Goal: Information Seeking & Learning: Learn about a topic

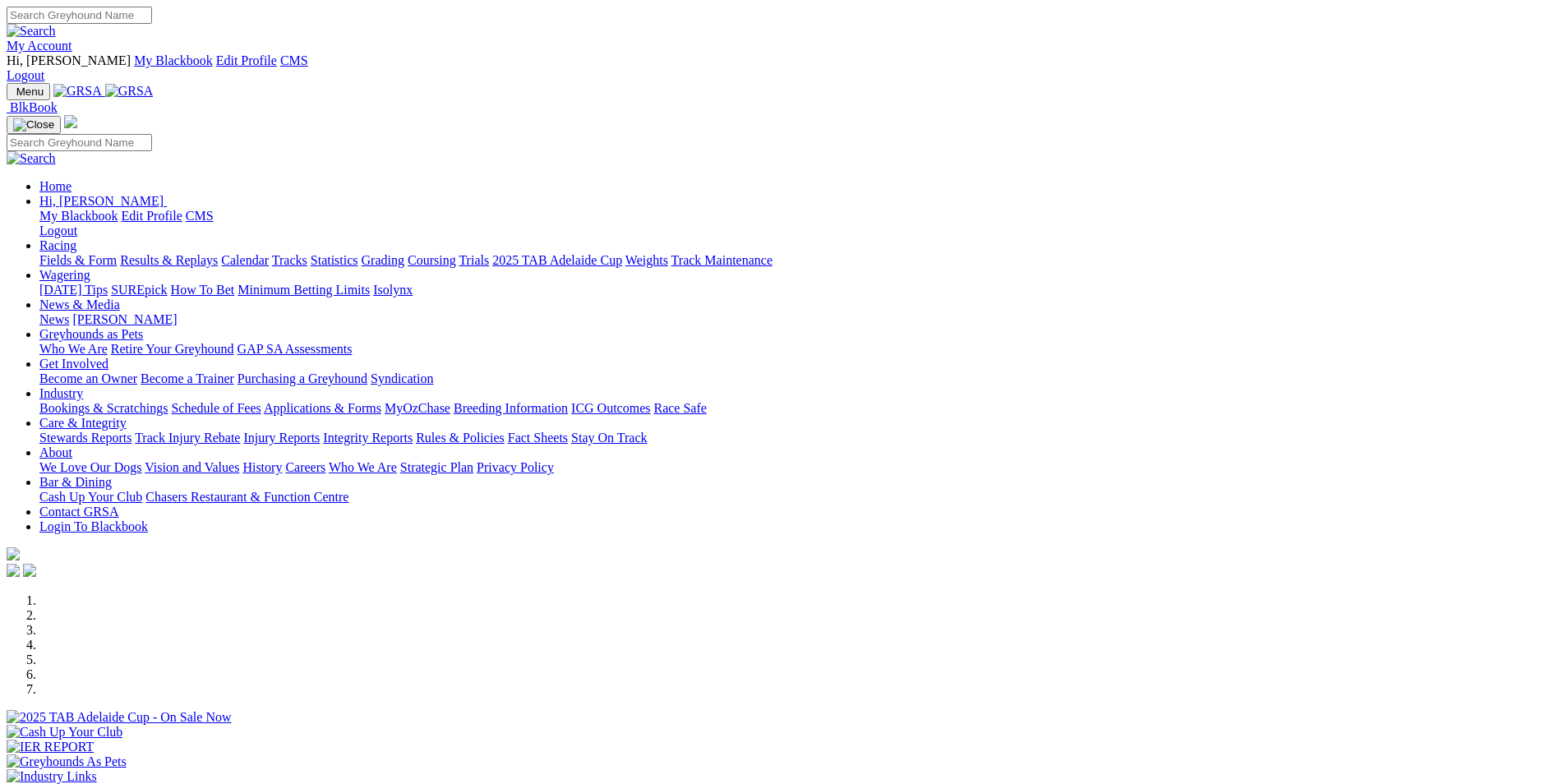
click at [218, 253] on link "Results & Replays" at bounding box center [169, 260] width 98 height 14
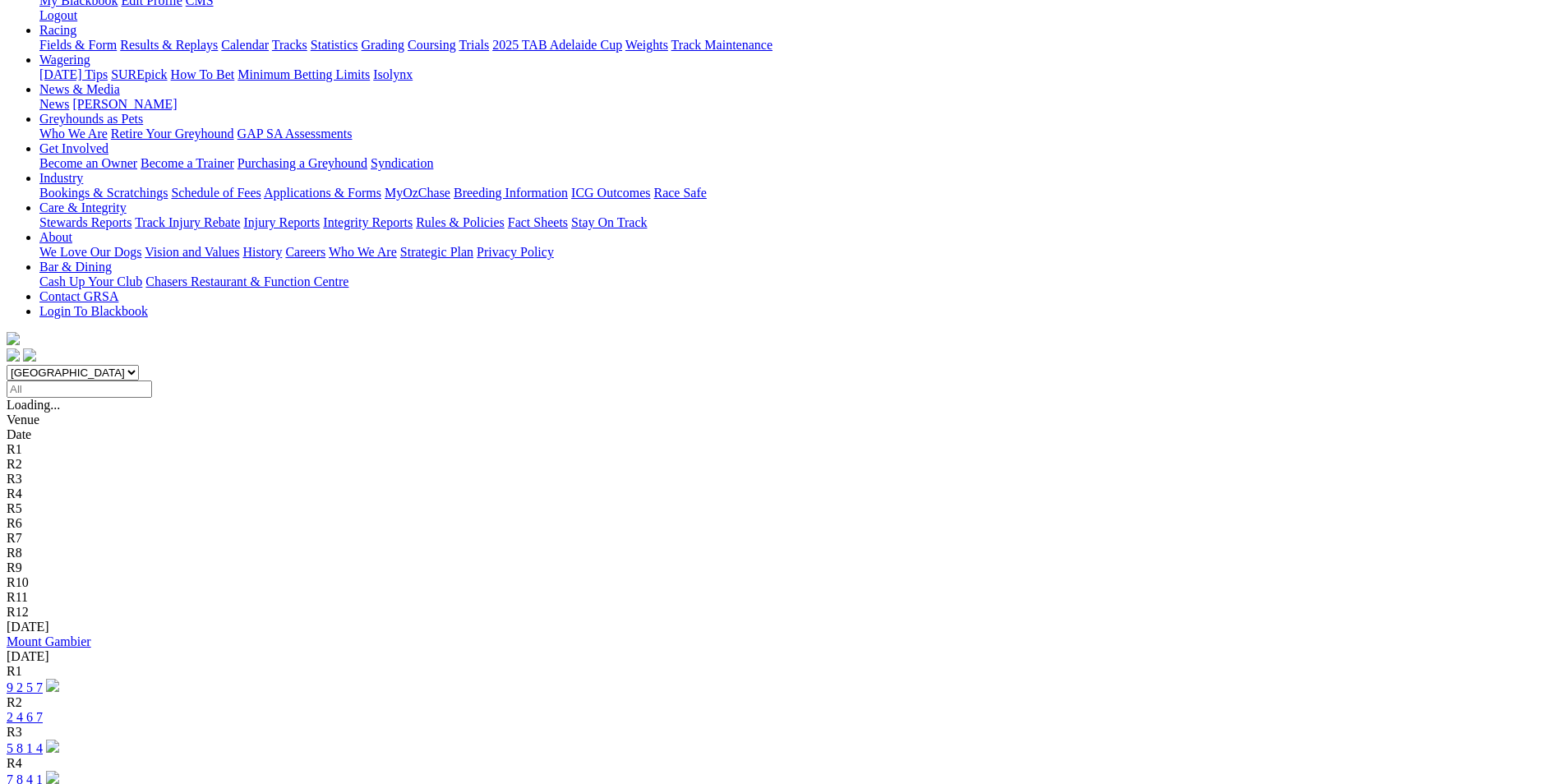
scroll to position [246, 0]
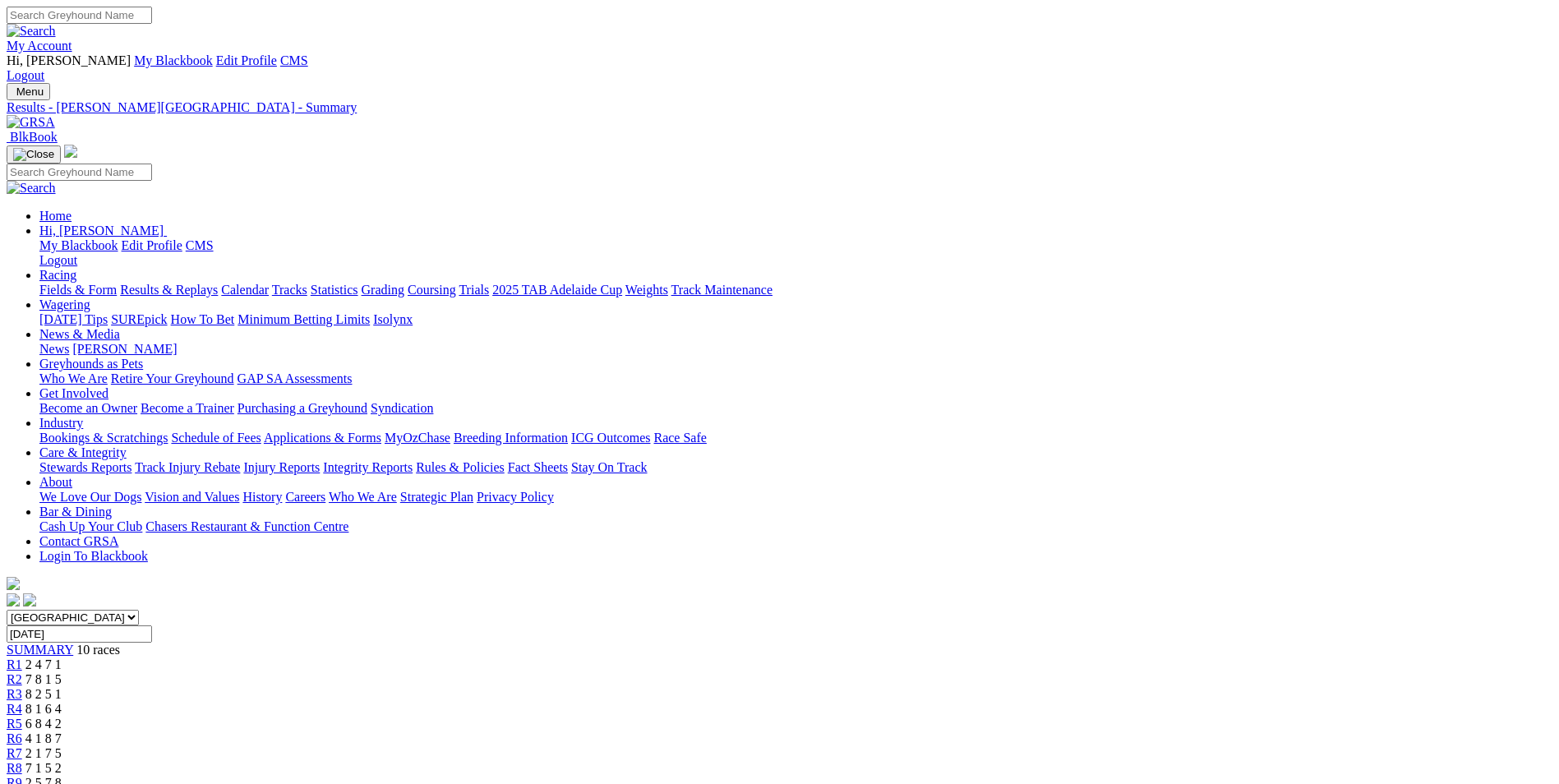
click at [117, 282] on link "Fields & Form" at bounding box center [78, 289] width 77 height 14
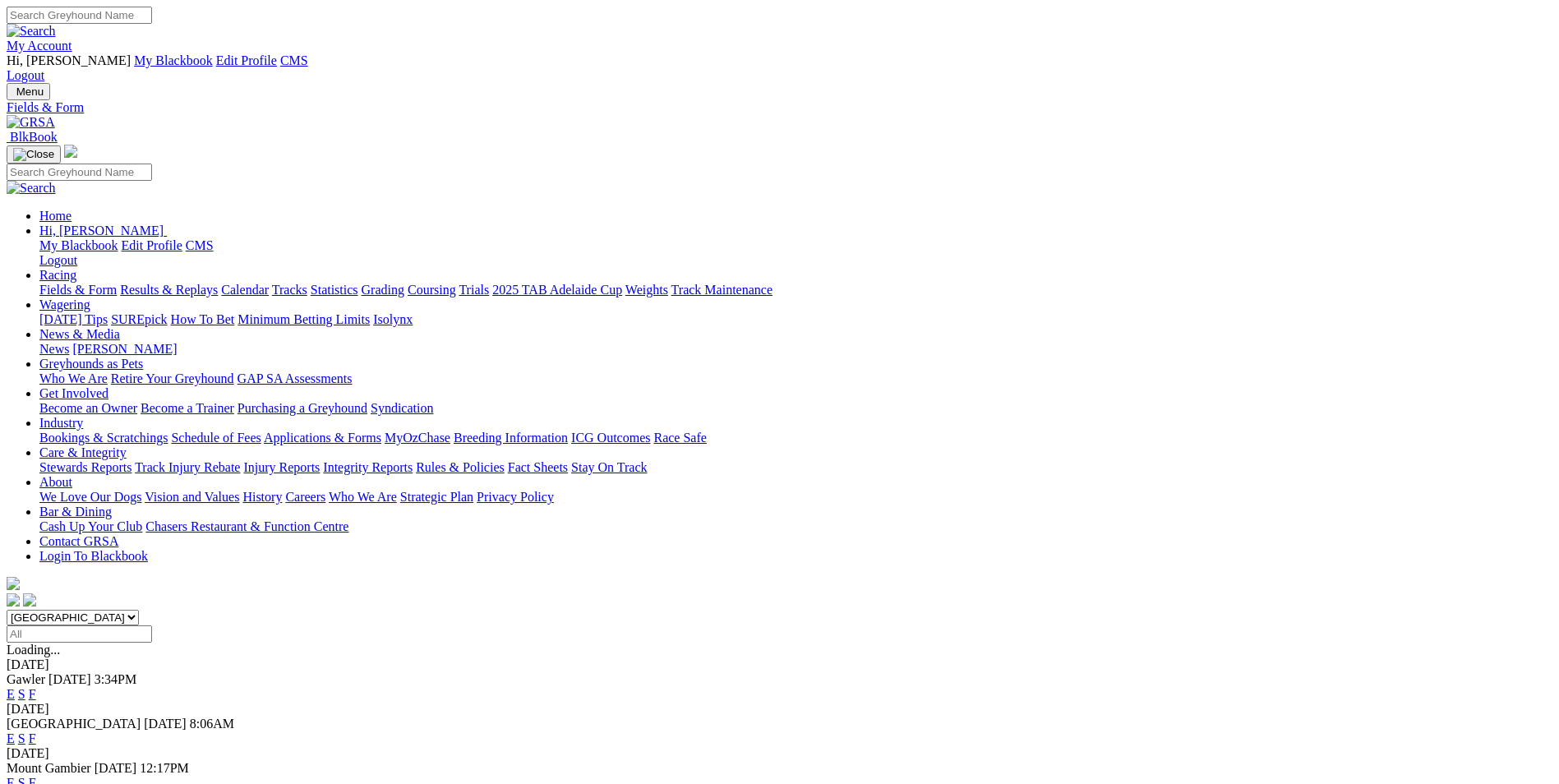
click at [152, 625] on input "Select date" at bounding box center [80, 633] width 146 height 17
type input "Sunday, 10 Aug 2025"
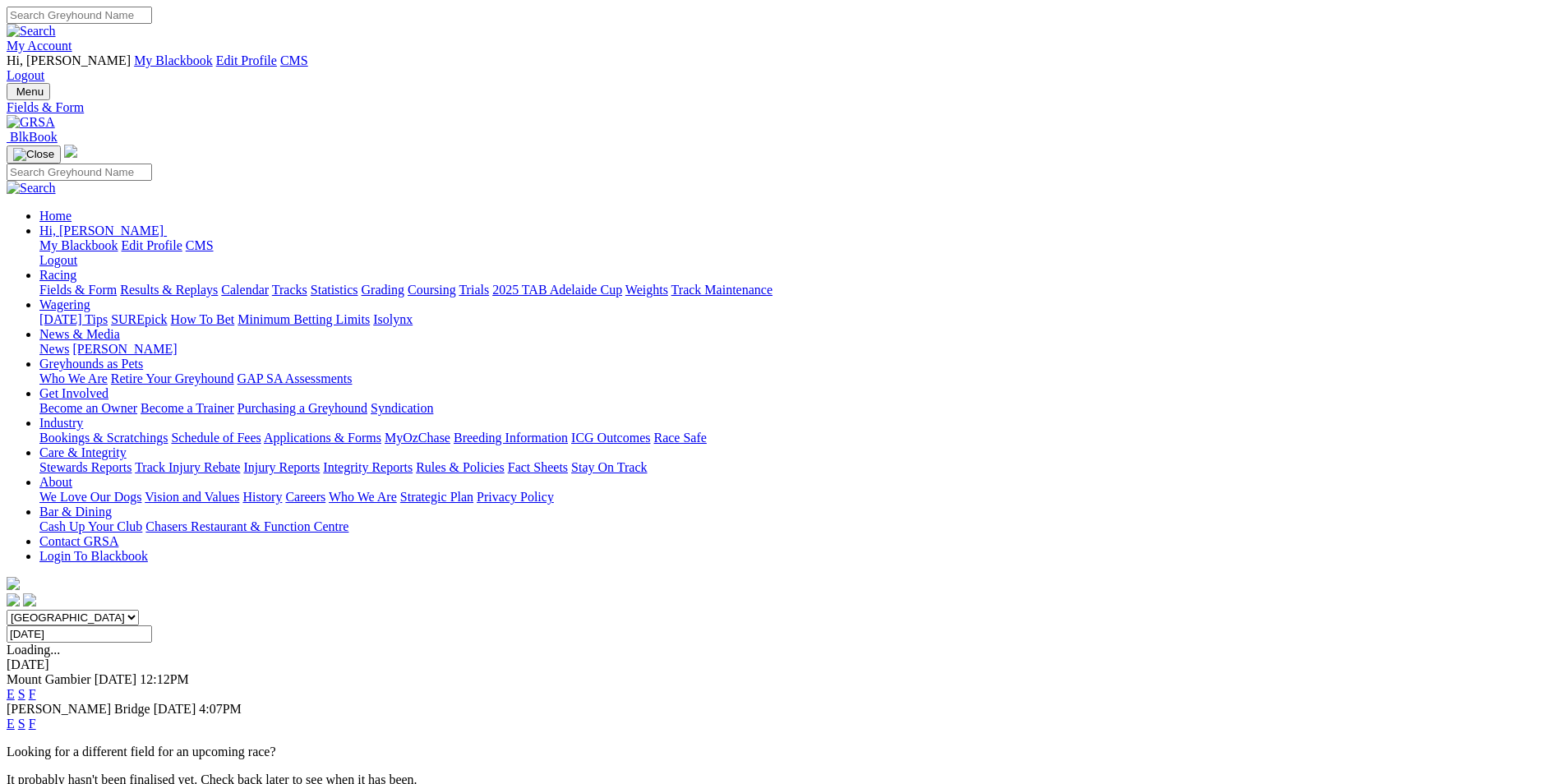
click at [15, 716] on link "E" at bounding box center [11, 723] width 8 height 14
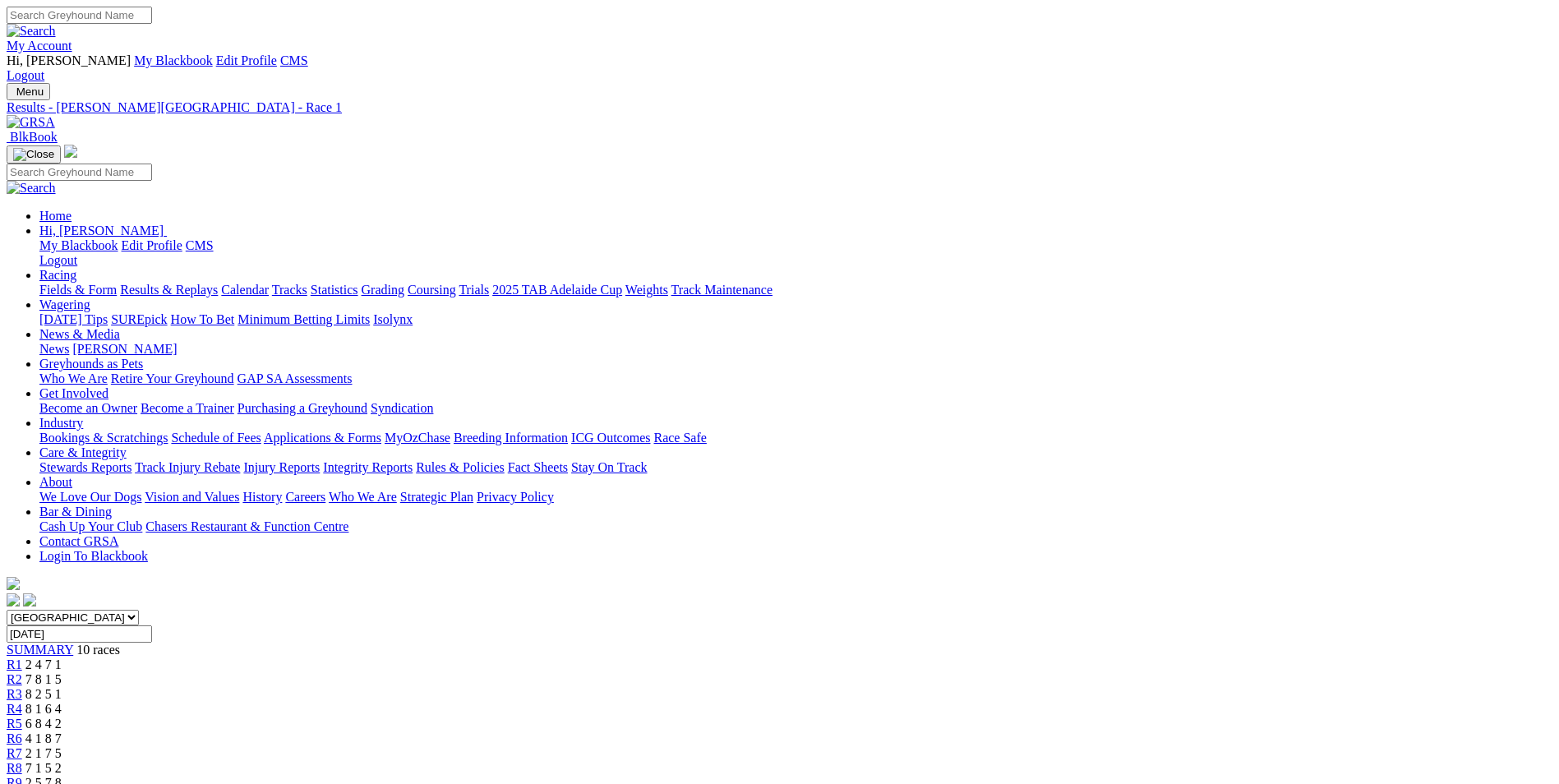
click at [120, 642] on span "10 races" at bounding box center [99, 649] width 44 height 14
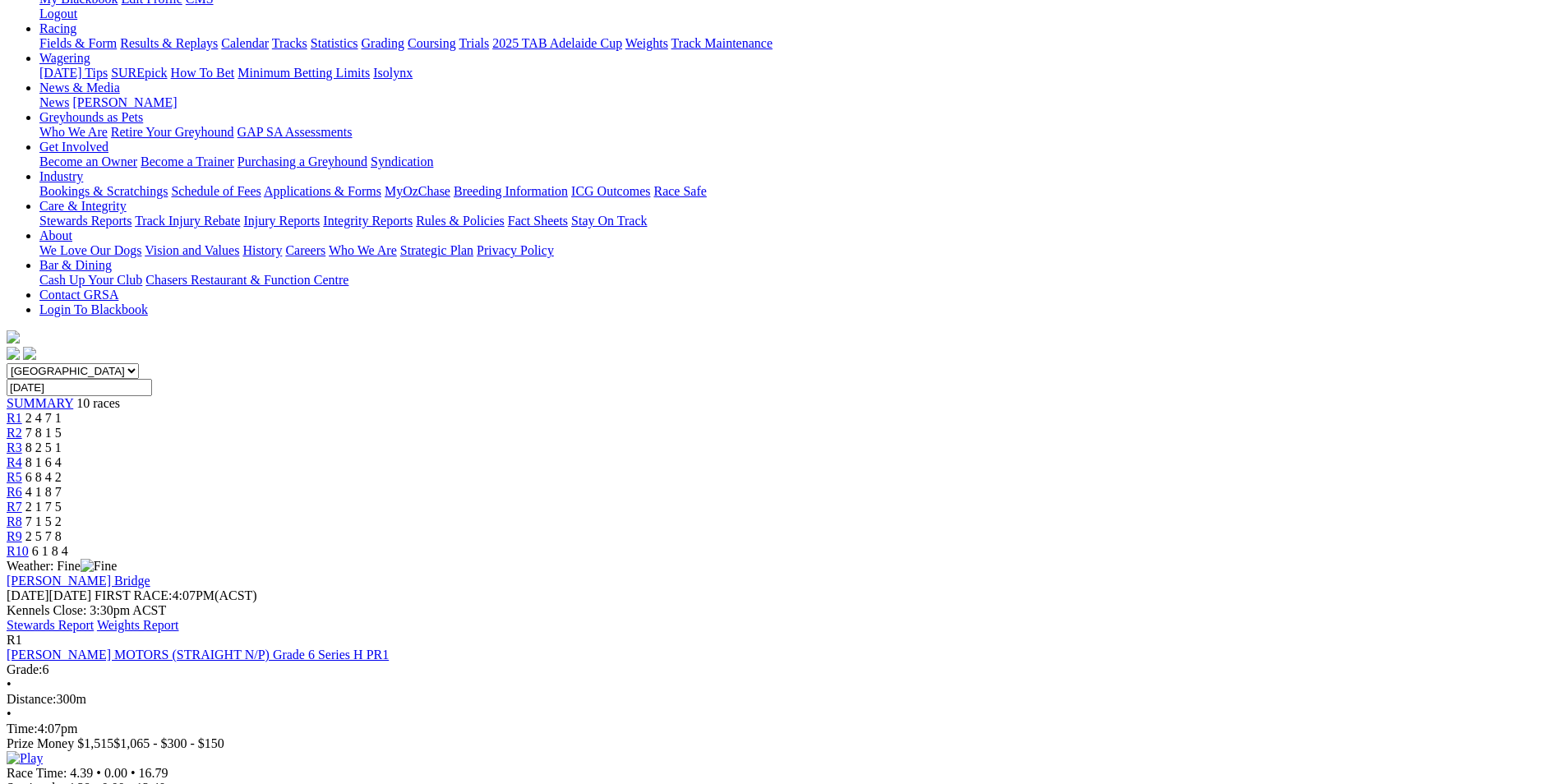
scroll to position [165, 0]
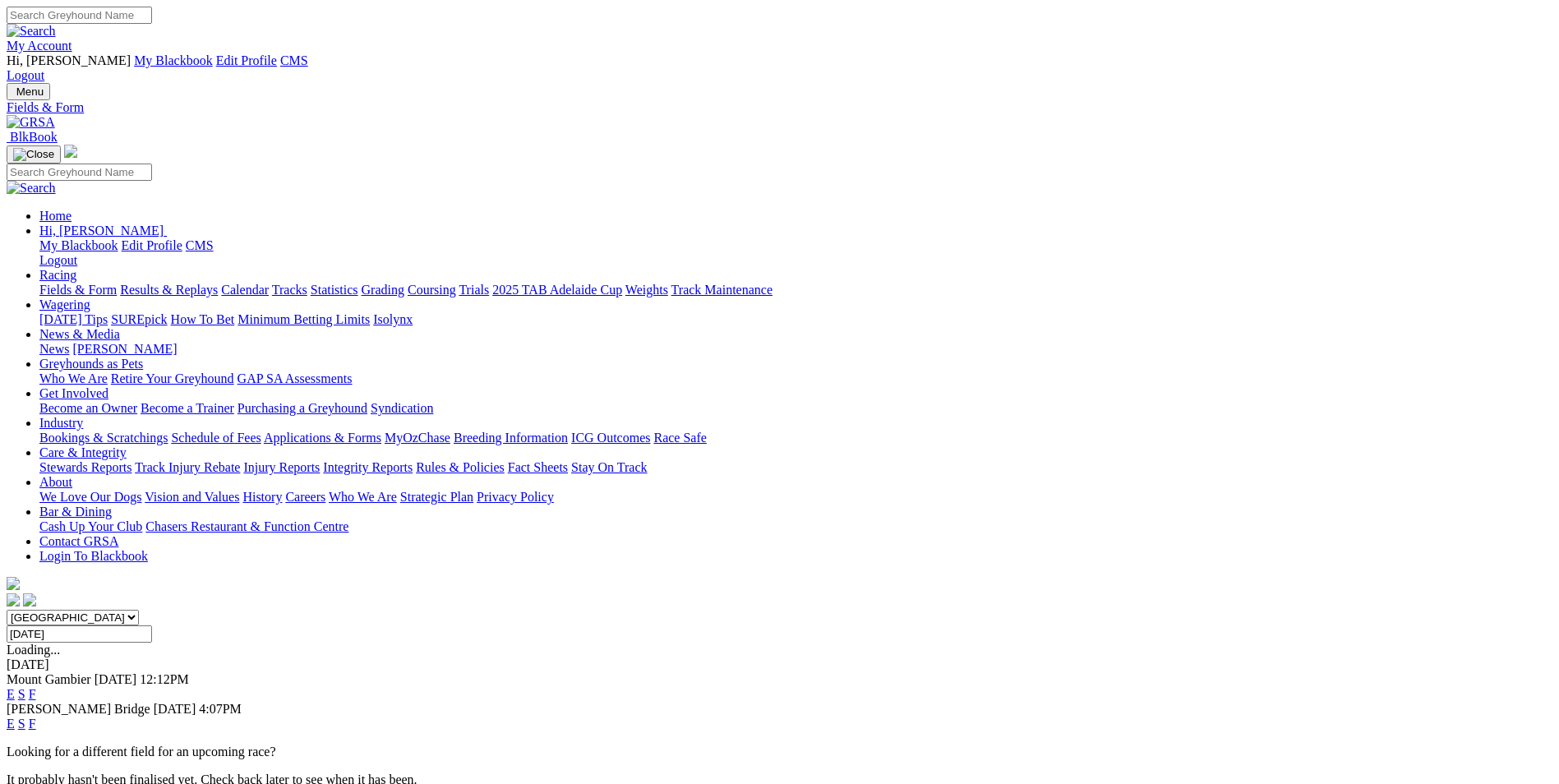
click at [15, 716] on link "E" at bounding box center [11, 723] width 8 height 14
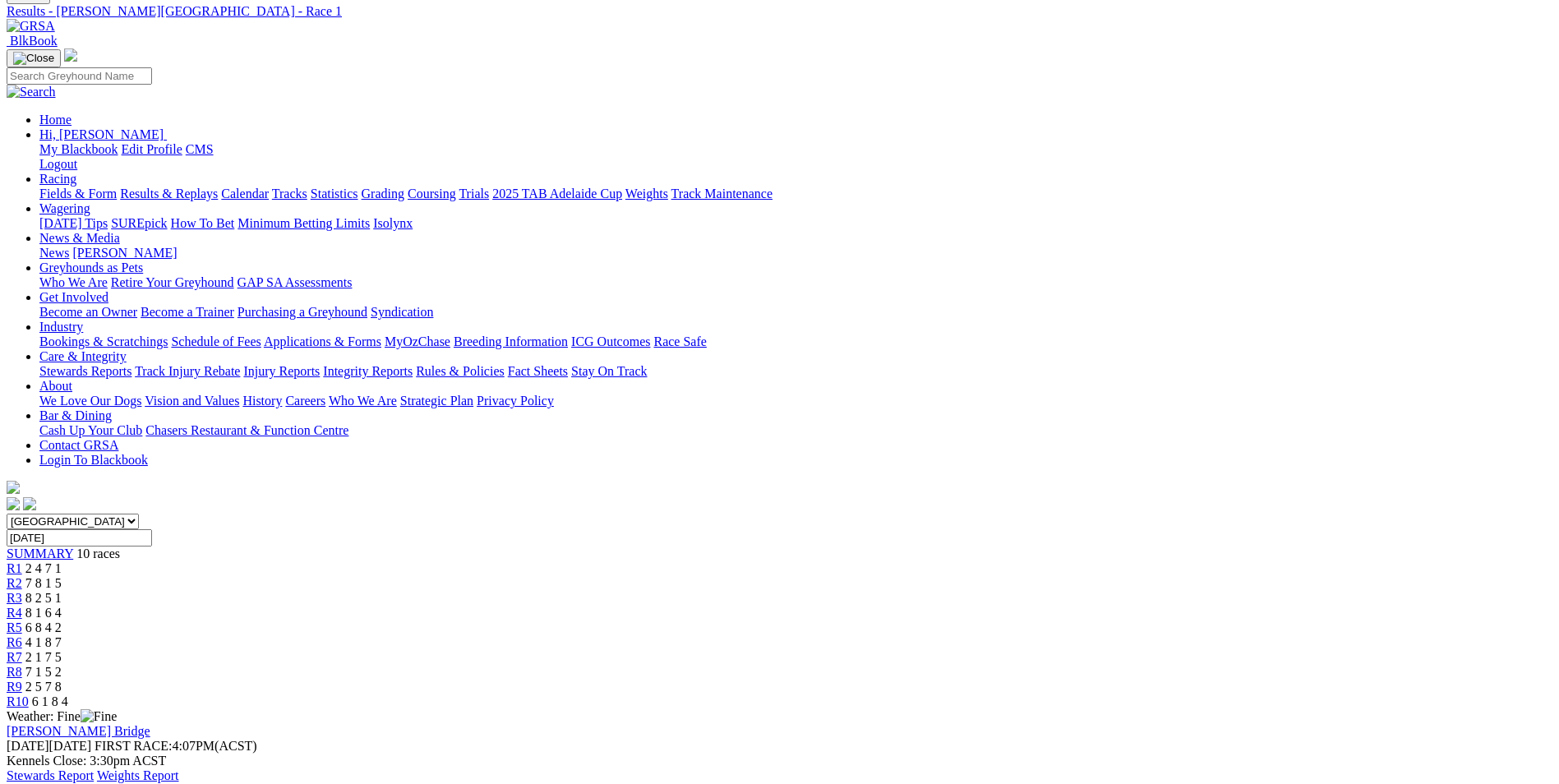
scroll to position [82, 0]
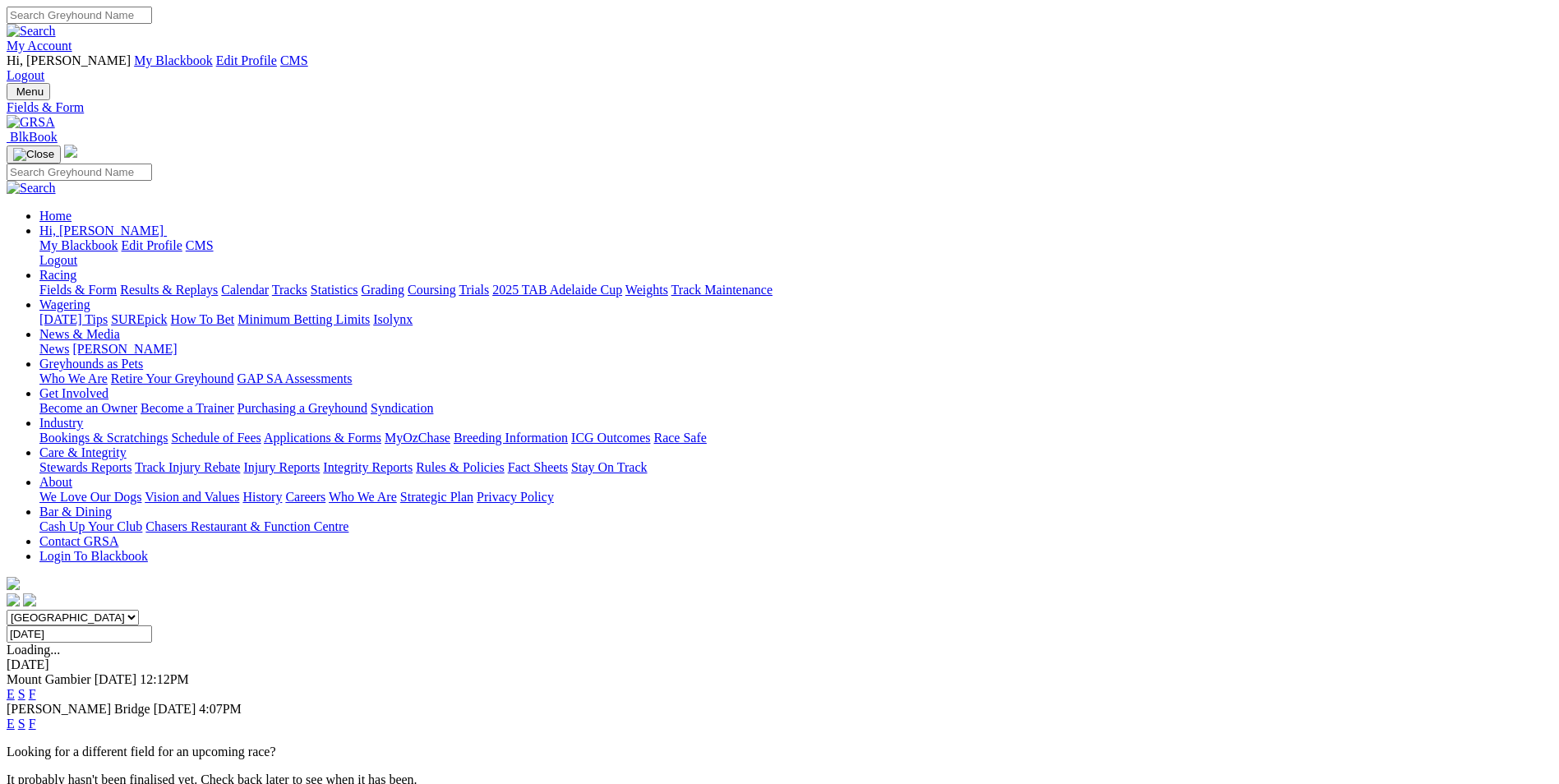
drag, startPoint x: 863, startPoint y: 379, endPoint x: 739, endPoint y: 417, distance: 129.7
click at [739, 609] on div "[GEOGRAPHIC_DATA] [GEOGRAPHIC_DATA] [GEOGRAPHIC_DATA] [GEOGRAPHIC_DATA] [GEOGRA…" at bounding box center [780, 698] width 1546 height 178
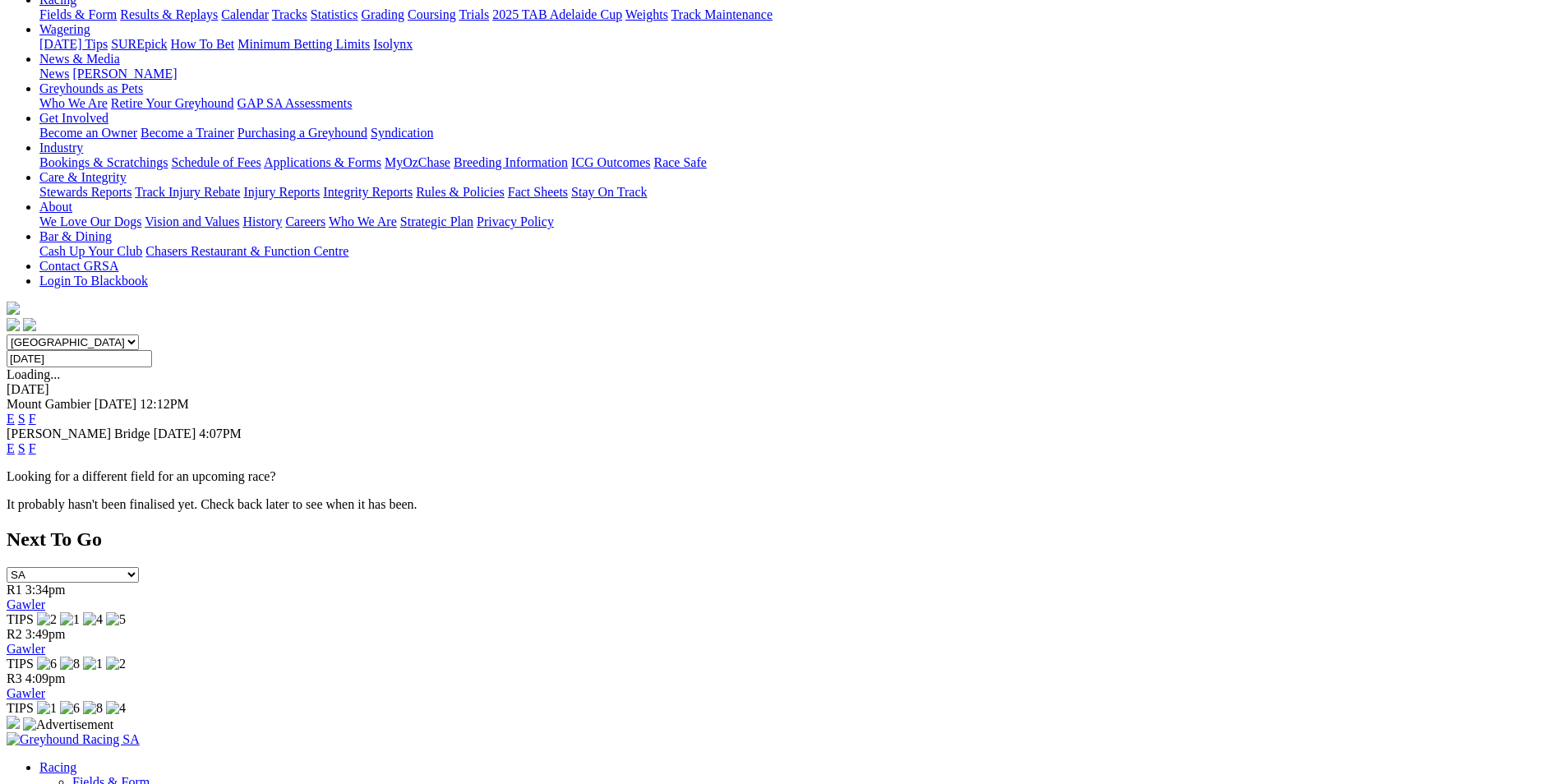
scroll to position [246, 0]
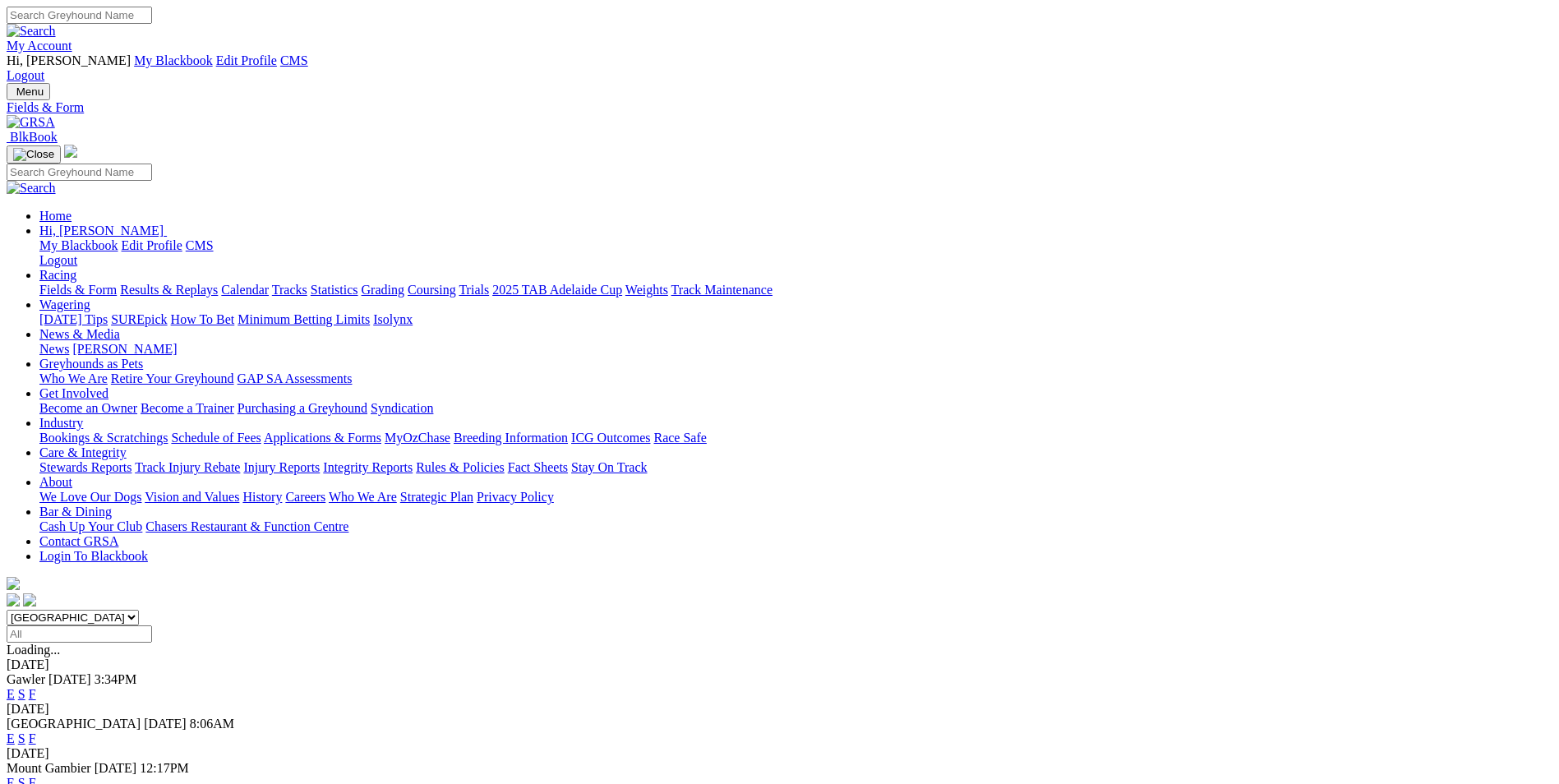
scroll to position [82, 0]
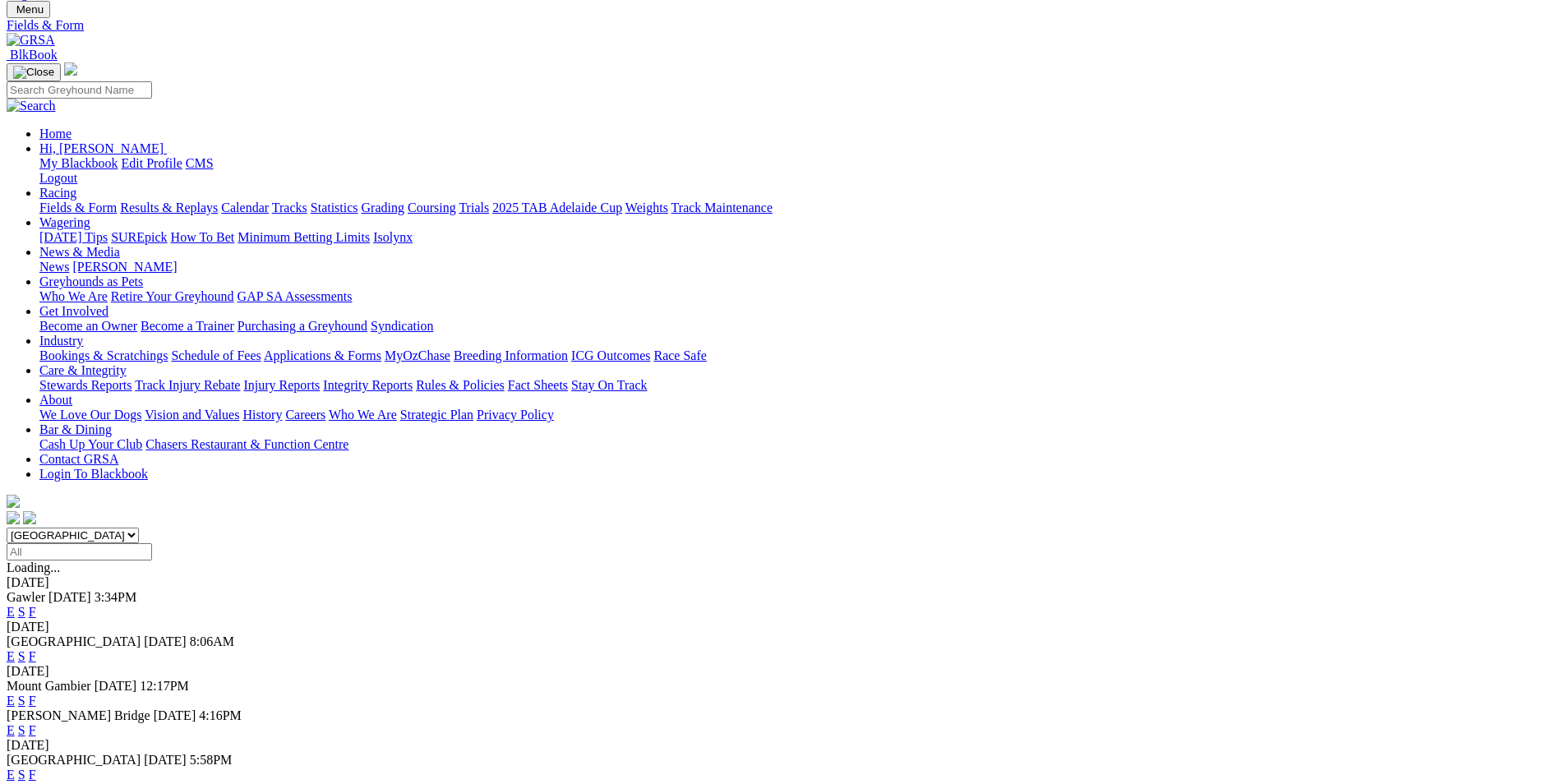
click at [139, 528] on select "South Australia New South Wales Northern Territory Queensland Tasmania Victoria…" at bounding box center [73, 536] width 133 height 16
click at [152, 543] on input "Select date" at bounding box center [80, 551] width 146 height 17
type input "[DATE]"
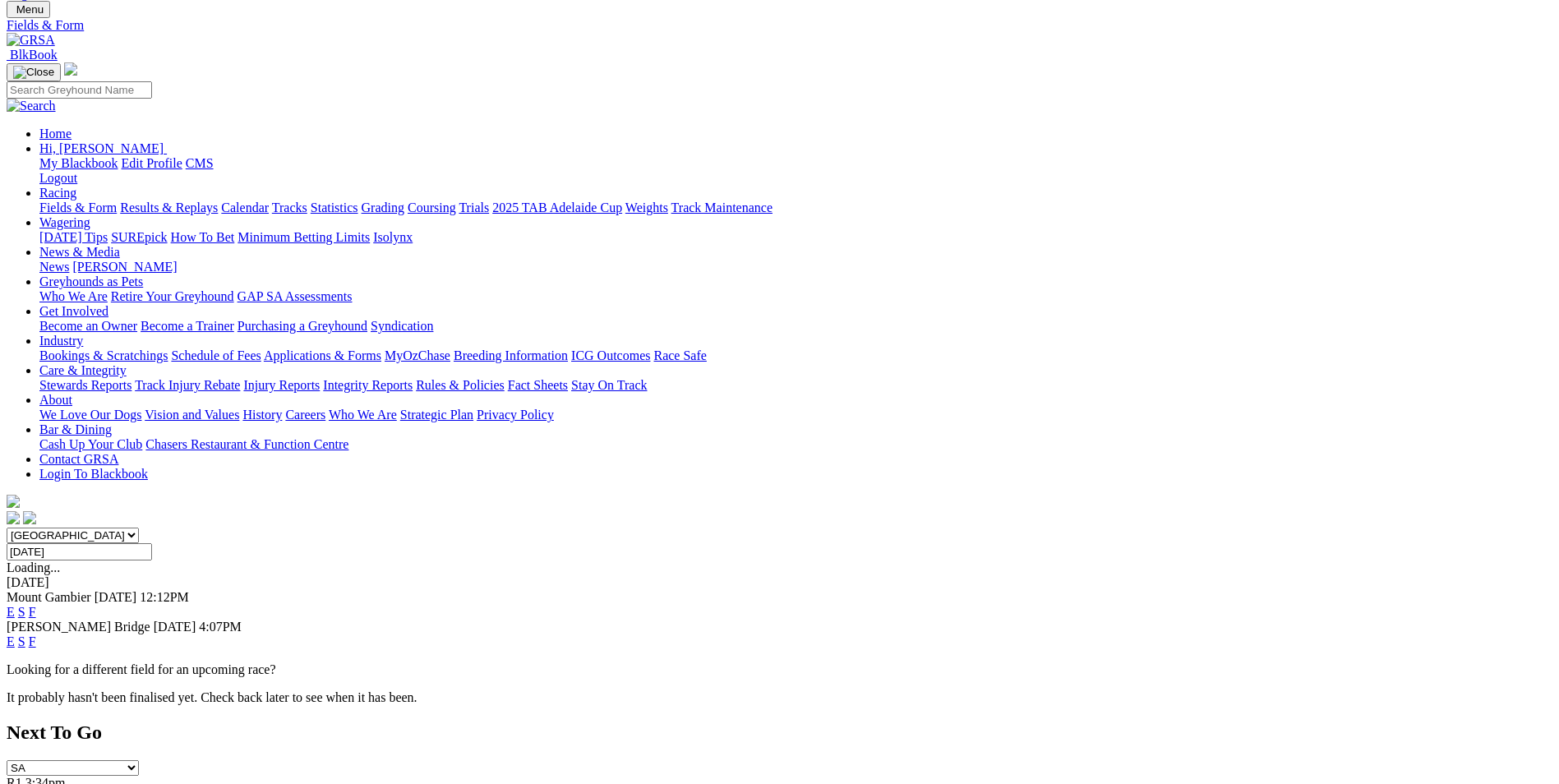
click at [36, 634] on link "F" at bounding box center [32, 641] width 7 height 14
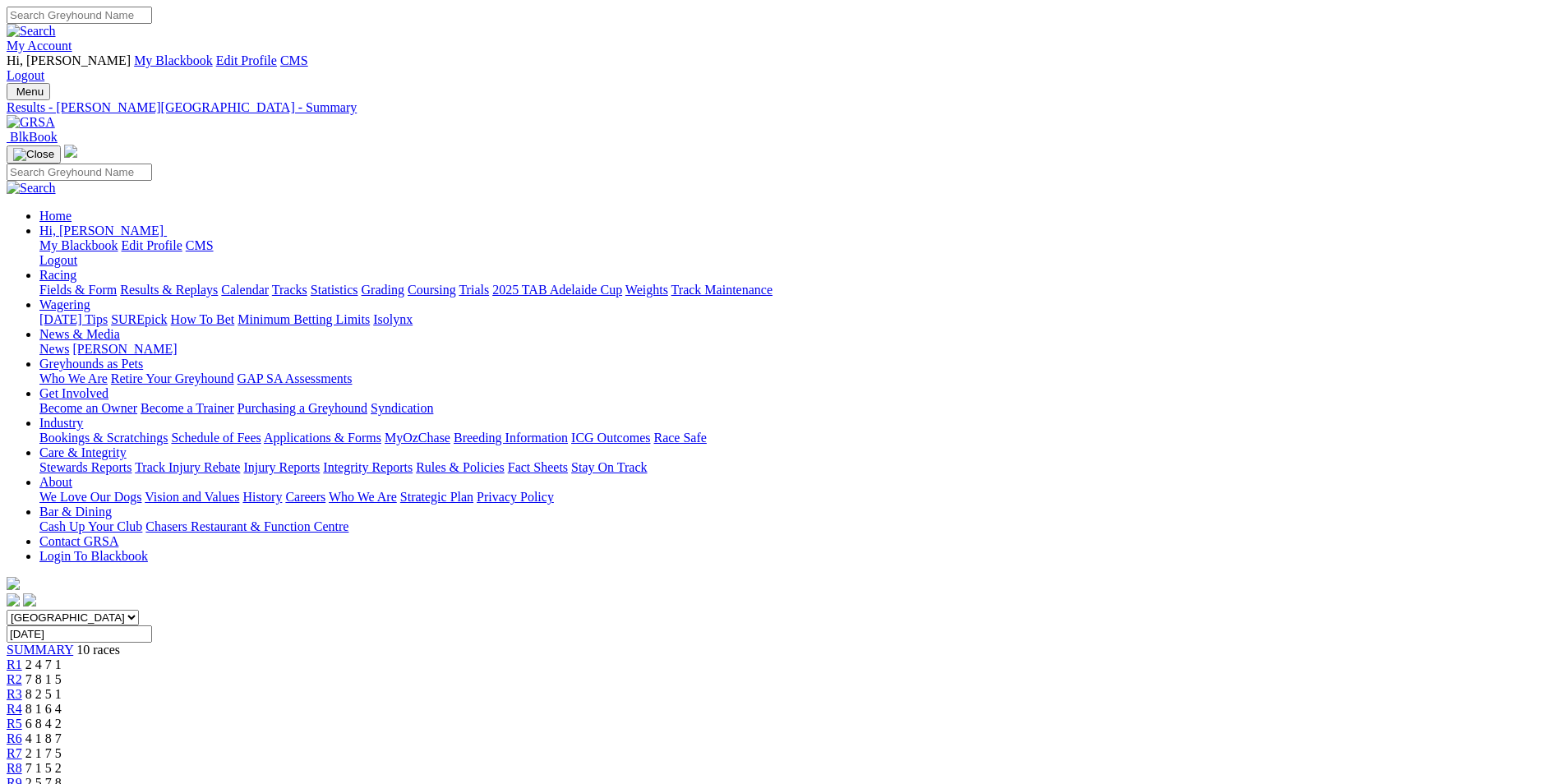
click at [55, 115] on img at bounding box center [31, 122] width 49 height 15
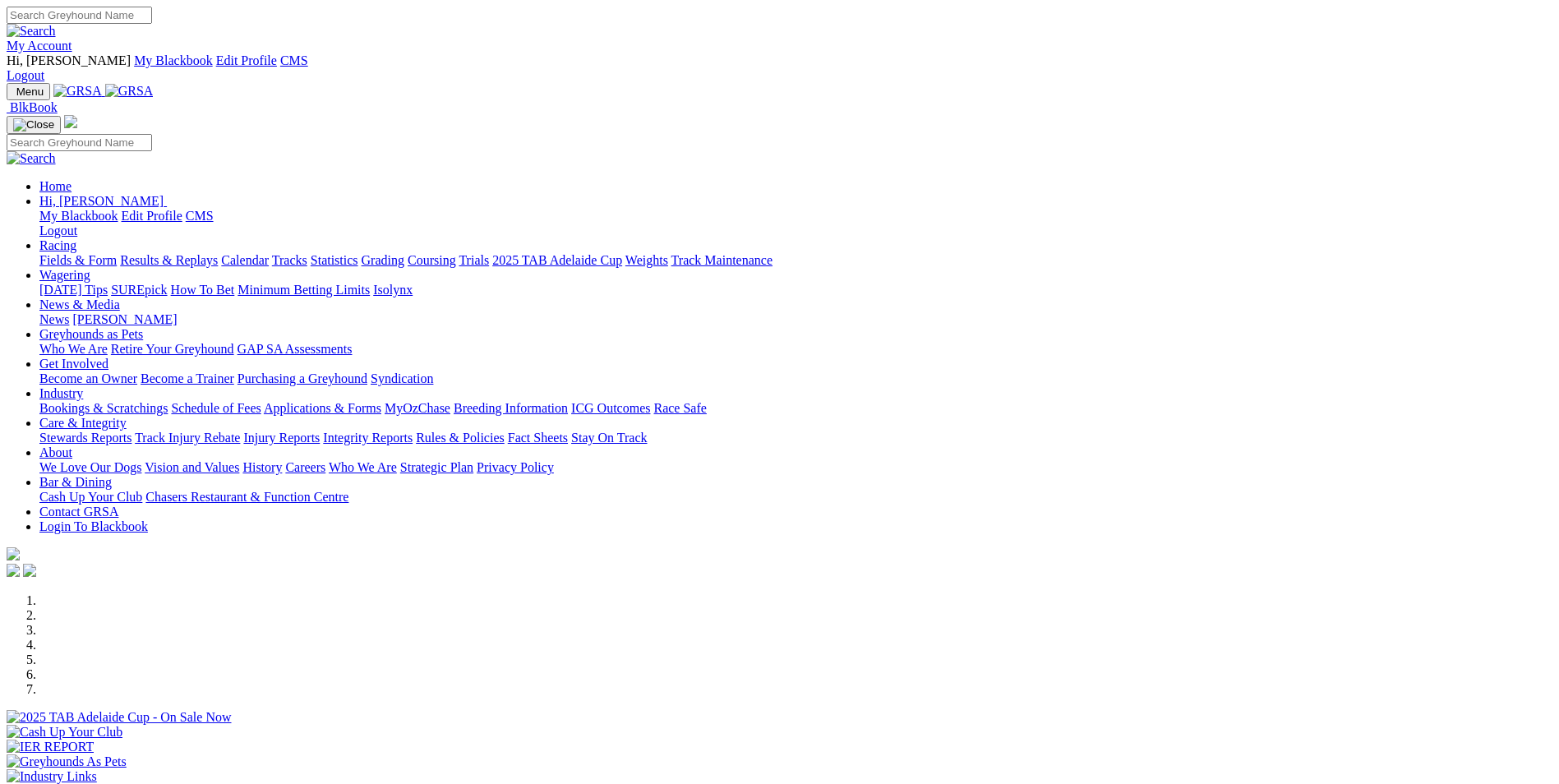
click at [77, 238] on link "Racing" at bounding box center [58, 245] width 37 height 14
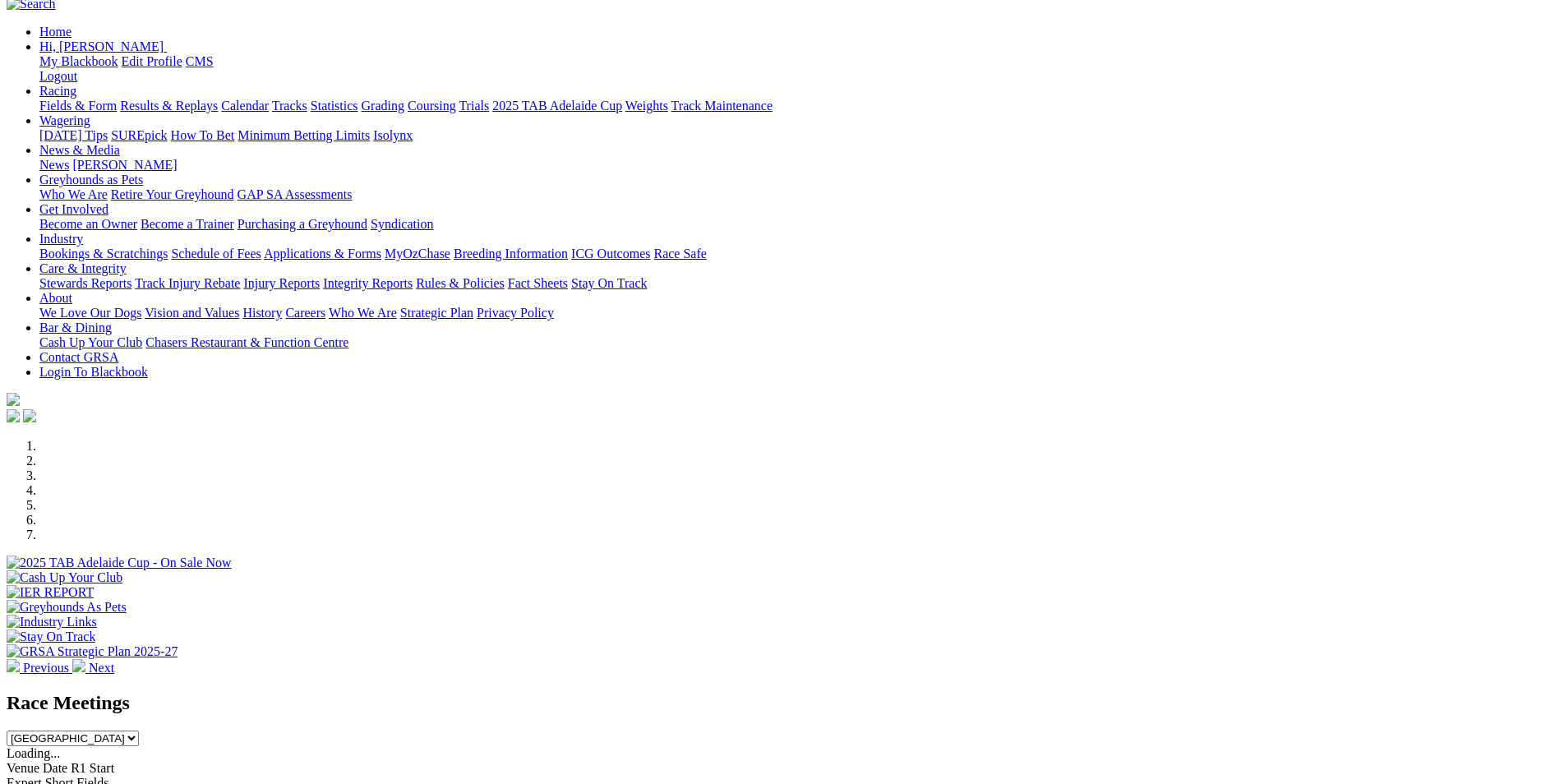
scroll to position [411, 0]
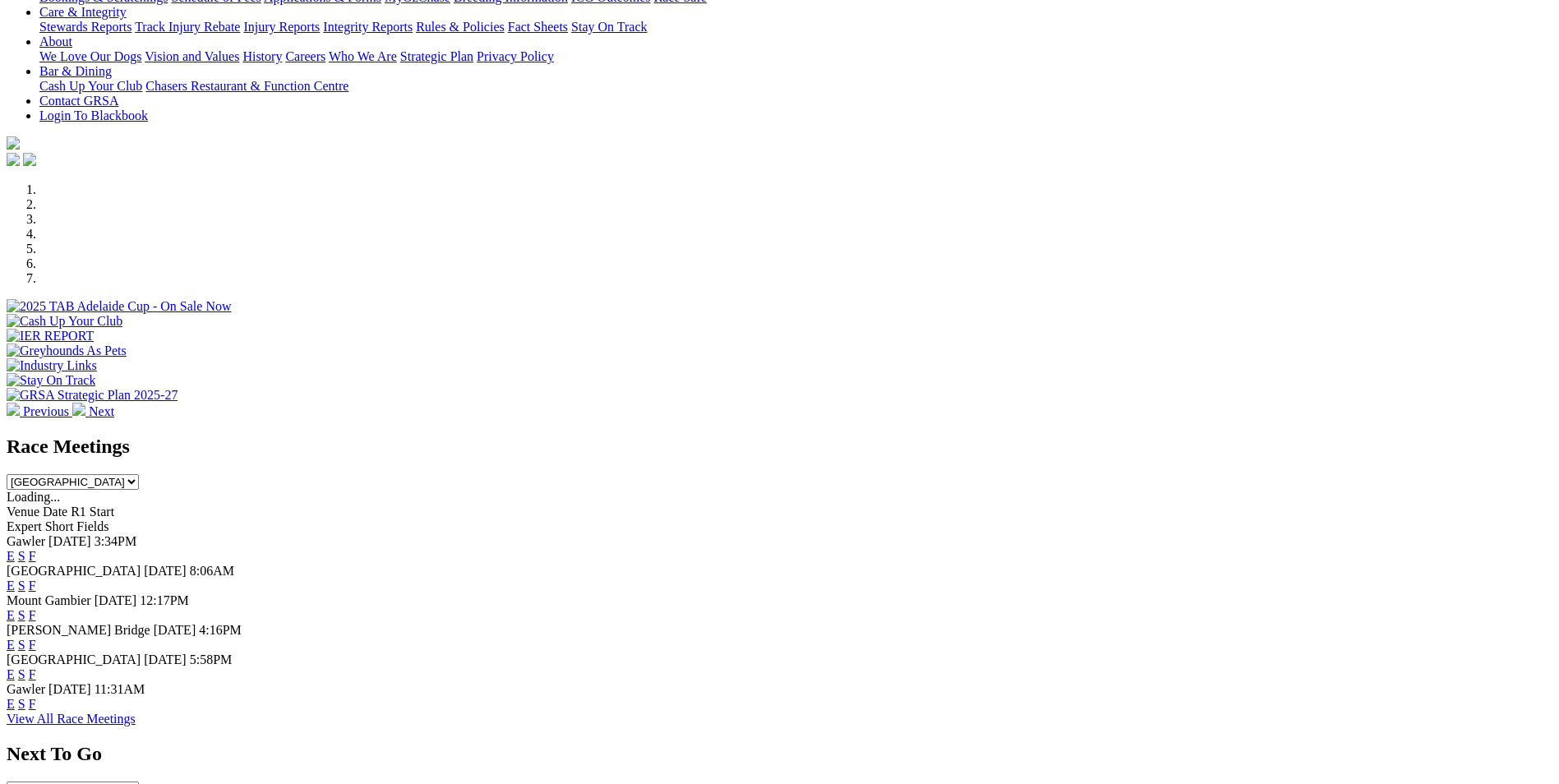
click at [139, 474] on select "[GEOGRAPHIC_DATA] [GEOGRAPHIC_DATA] [GEOGRAPHIC_DATA] [GEOGRAPHIC_DATA] [GEOGRA…" at bounding box center [73, 482] width 133 height 16
click at [136, 711] on link "View All Race Meetings" at bounding box center [71, 718] width 129 height 14
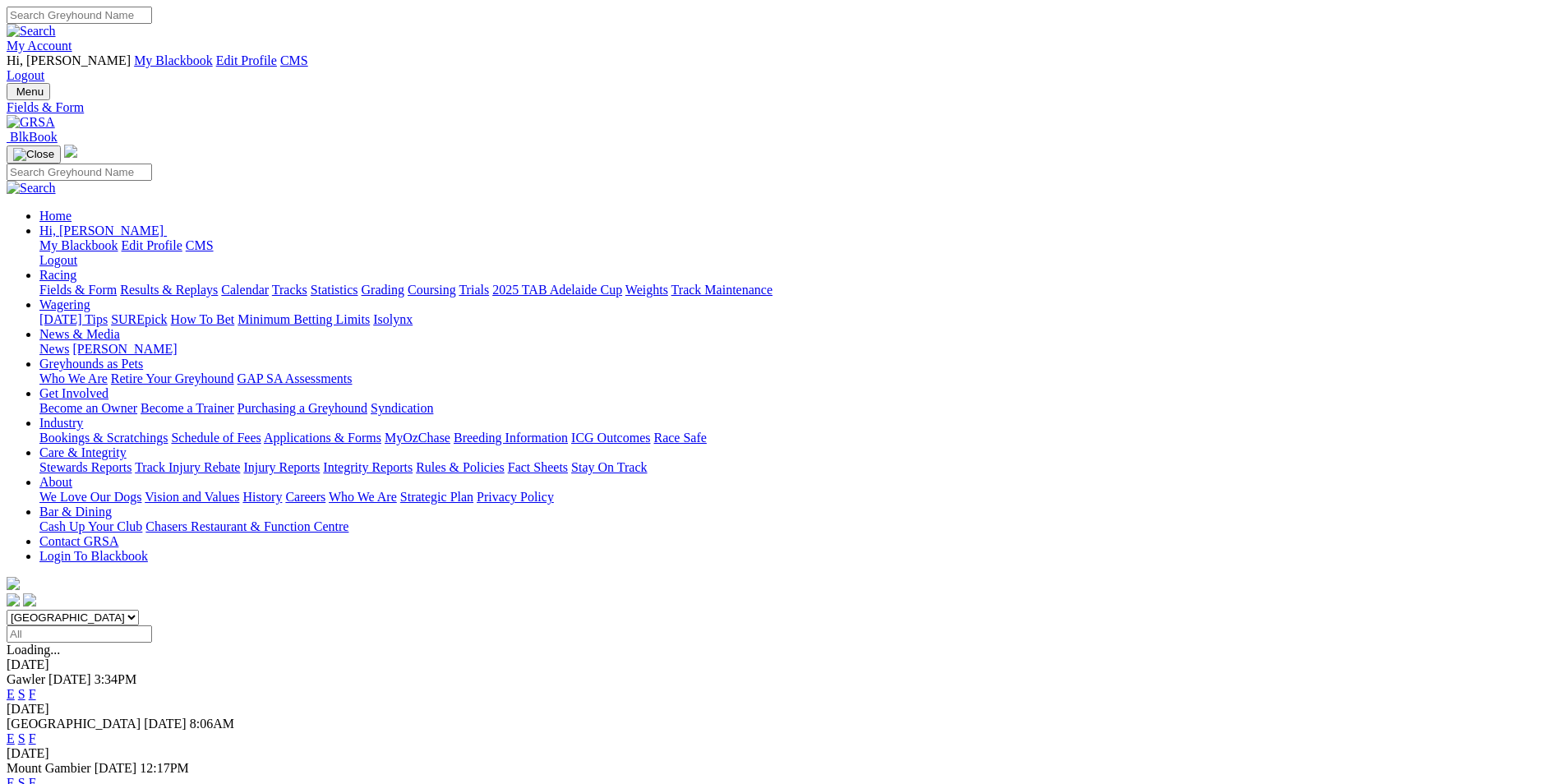
click at [152, 625] on input "Select date" at bounding box center [80, 633] width 146 height 17
type input "[DATE]"
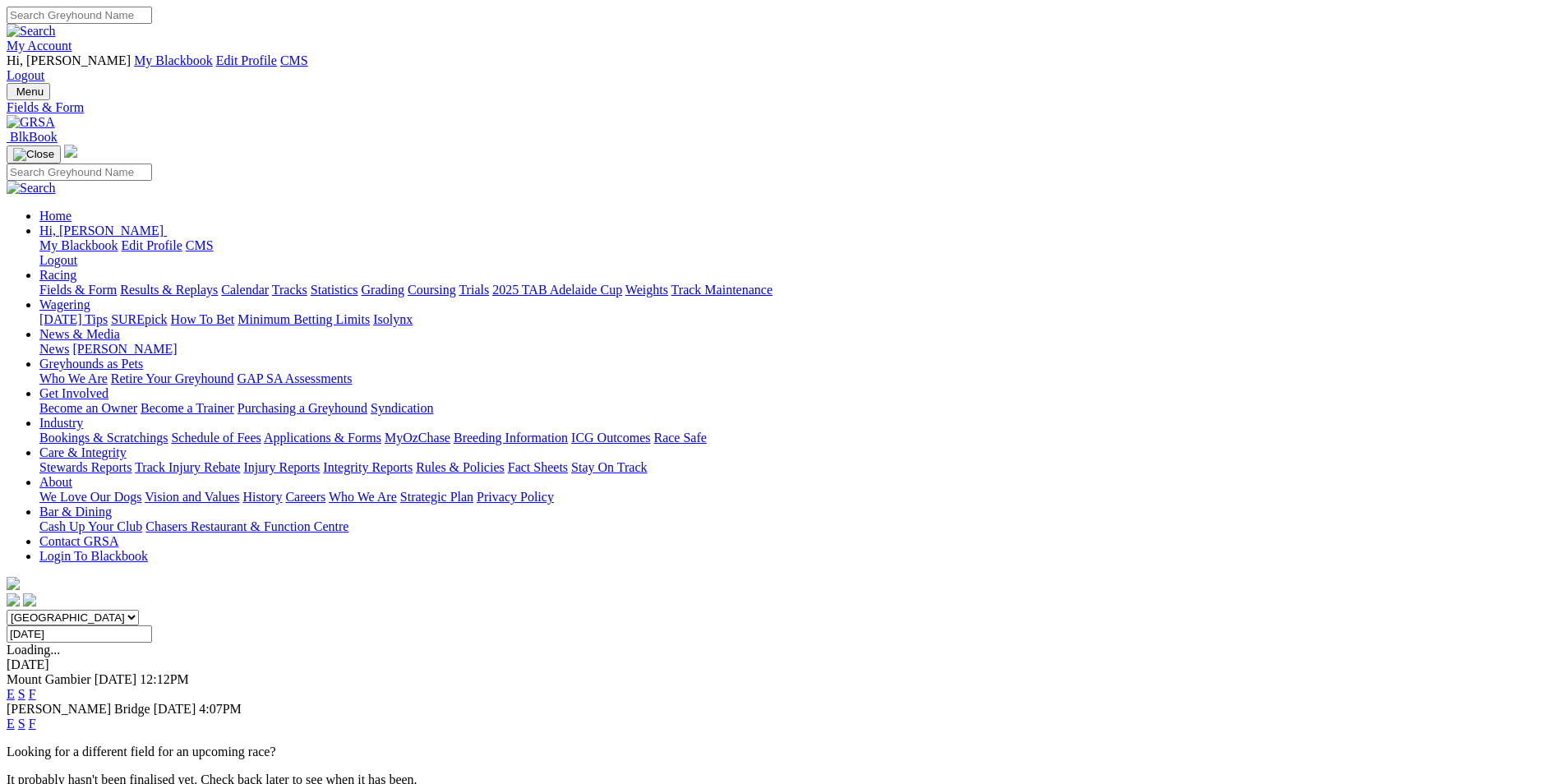
click at [15, 716] on link "E" at bounding box center [11, 723] width 8 height 14
click at [26, 716] on link "S" at bounding box center [21, 723] width 7 height 14
click at [36, 716] on link "F" at bounding box center [32, 723] width 7 height 14
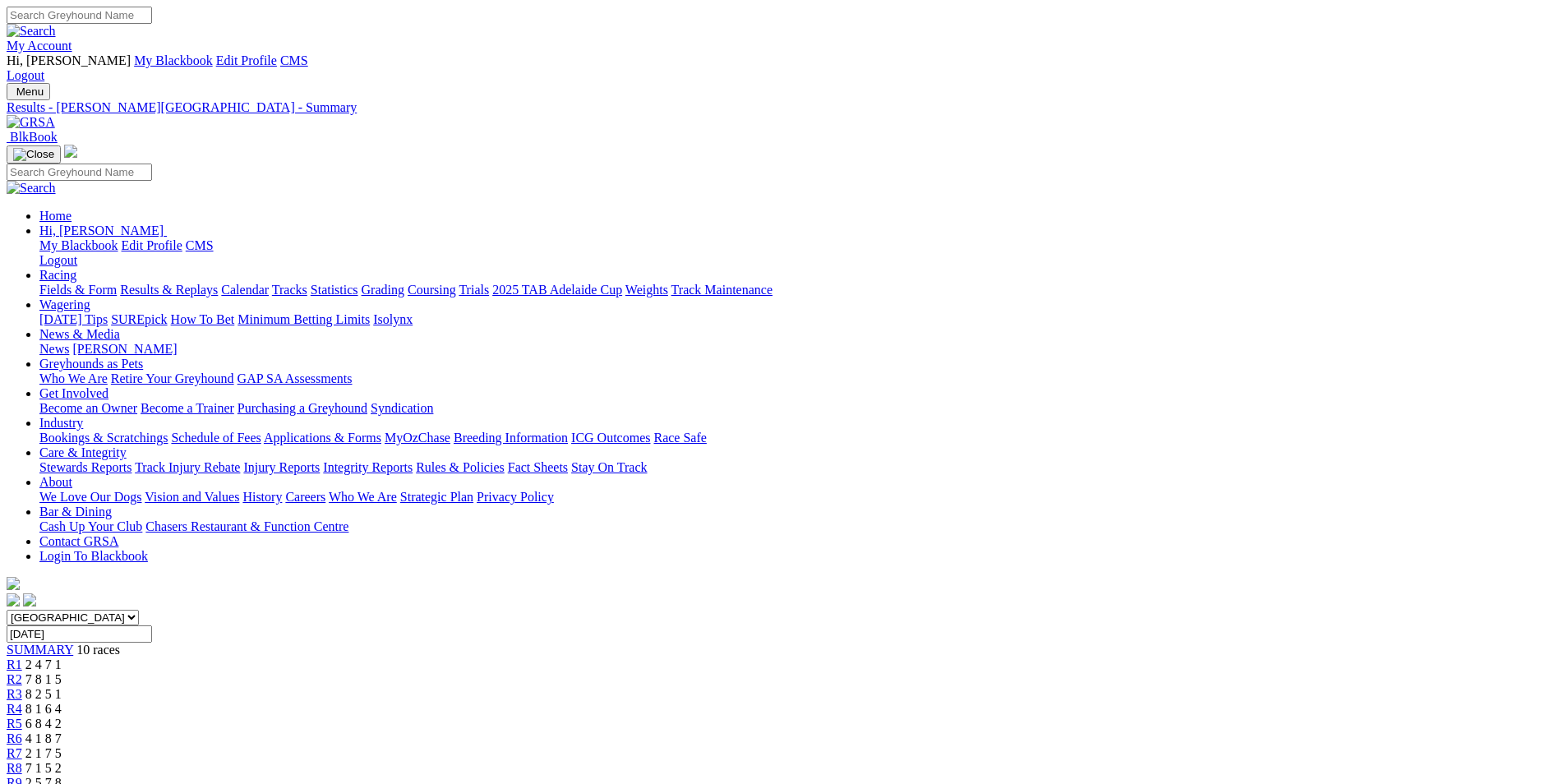
click at [72, 39] on link "My Account" at bounding box center [40, 46] width 66 height 14
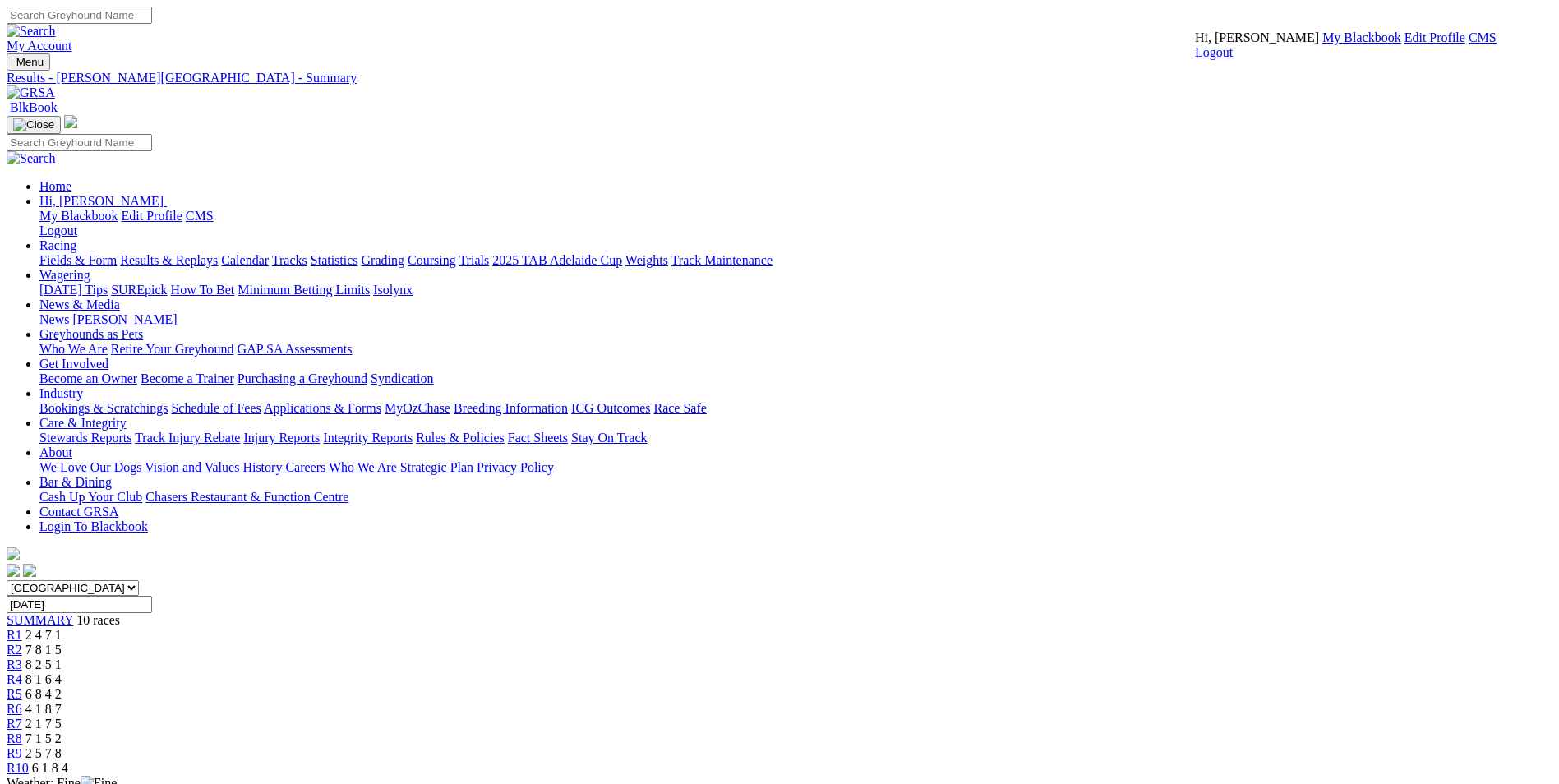
click at [1469, 44] on link "CMS" at bounding box center [1483, 37] width 28 height 14
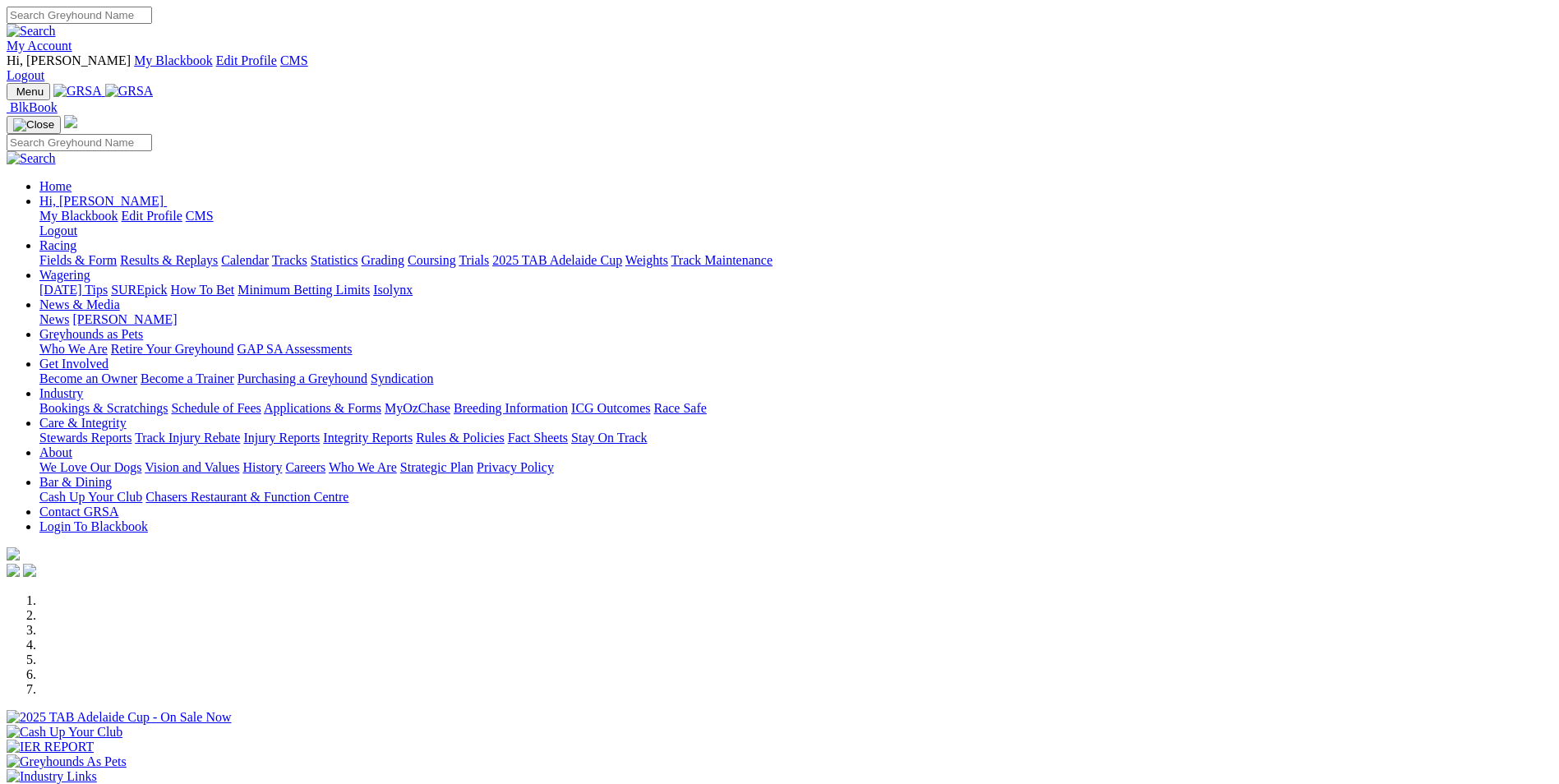
click at [77, 238] on link "Racing" at bounding box center [58, 245] width 37 height 14
click at [117, 253] on link "Fields & Form" at bounding box center [78, 260] width 77 height 14
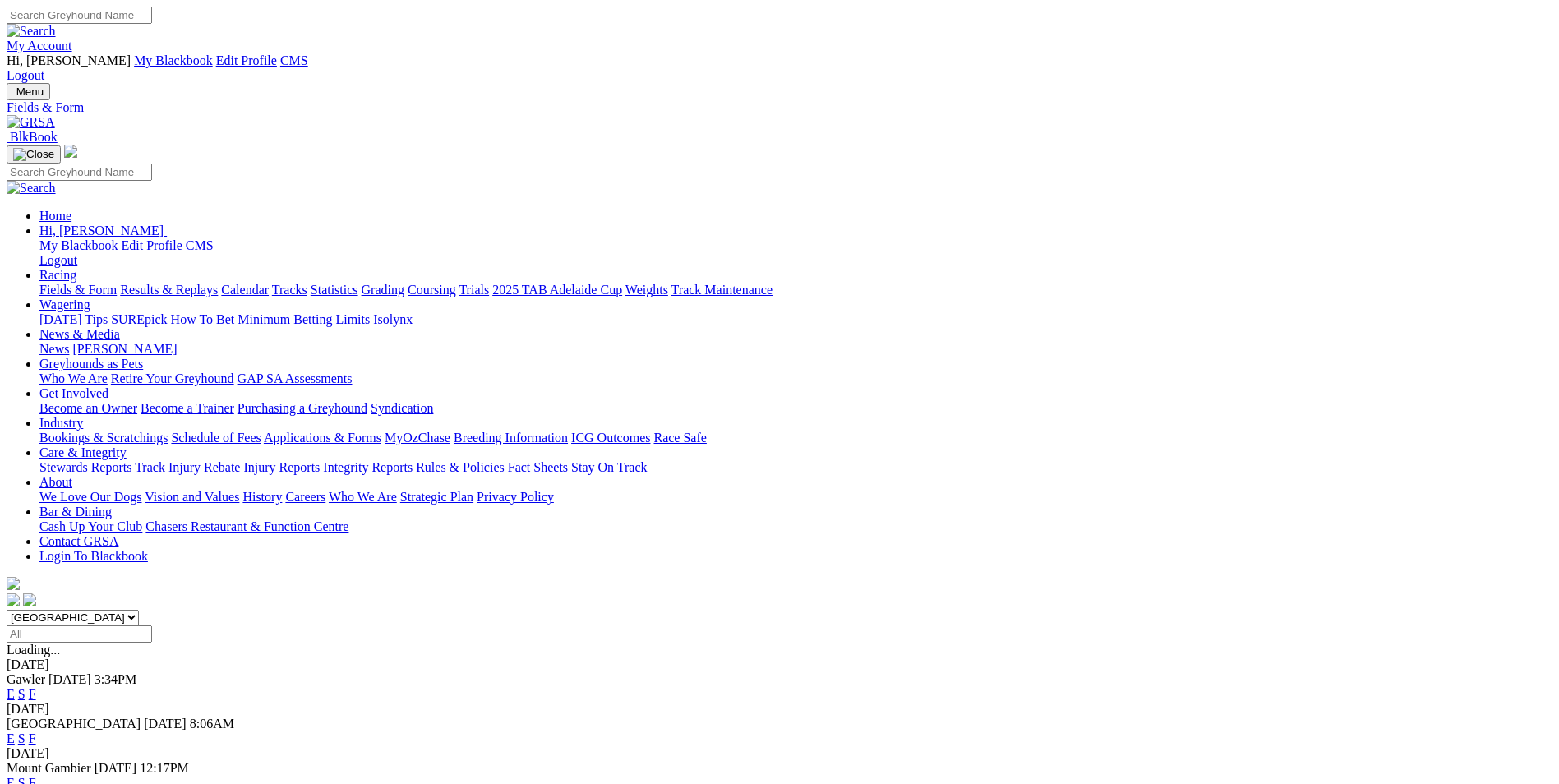
click at [152, 625] on input "Select date" at bounding box center [80, 633] width 146 height 17
type input "[DATE]"
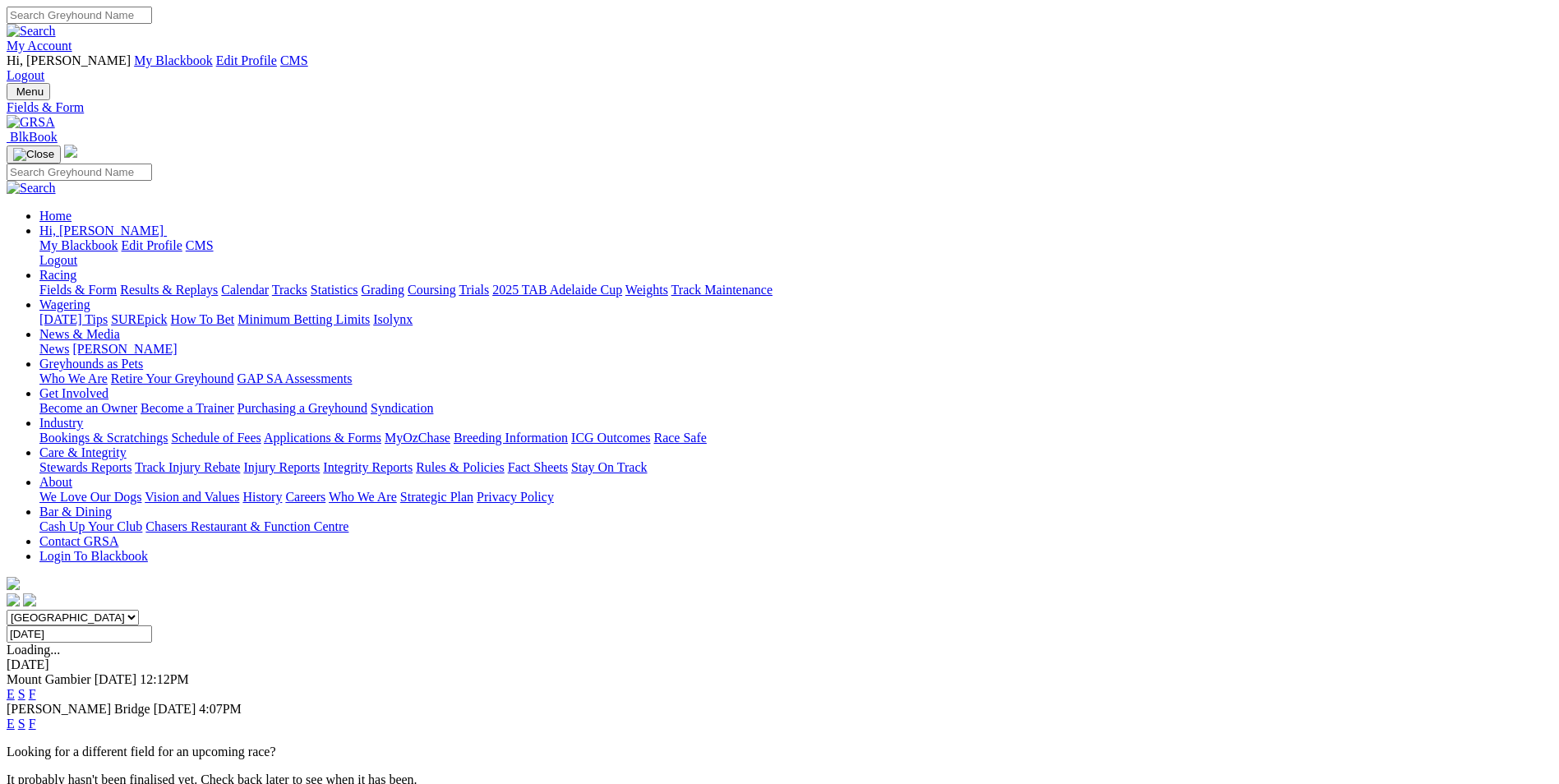
click at [15, 716] on link "E" at bounding box center [11, 723] width 8 height 14
